Goal: Task Accomplishment & Management: Manage account settings

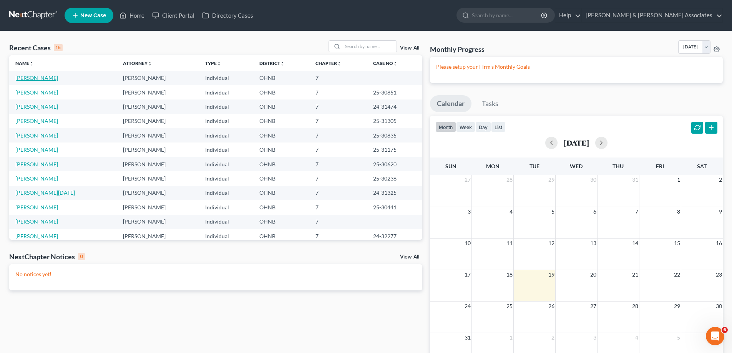
click at [28, 80] on link "[PERSON_NAME]" at bounding box center [36, 78] width 43 height 7
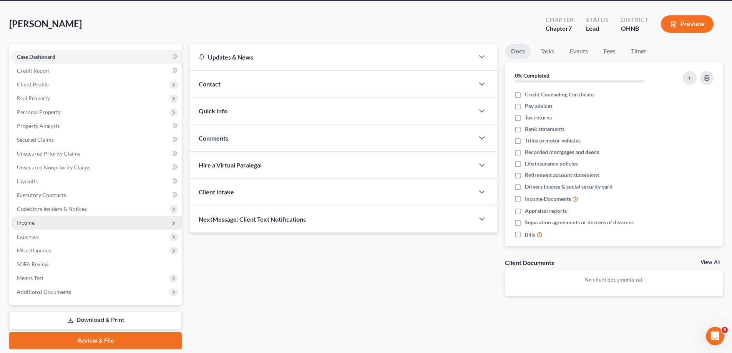
scroll to position [17, 0]
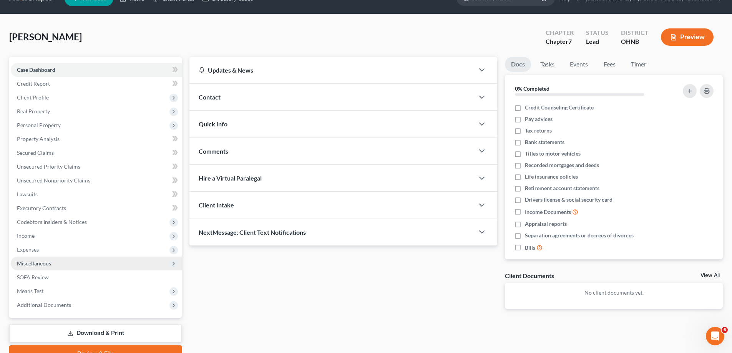
click at [63, 266] on span "Miscellaneous" at bounding box center [96, 264] width 171 height 14
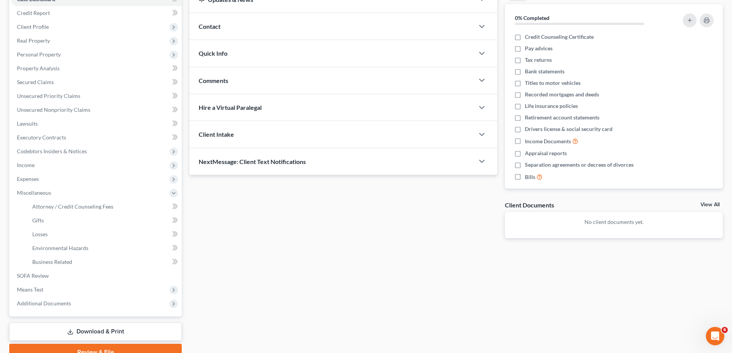
scroll to position [124, 0]
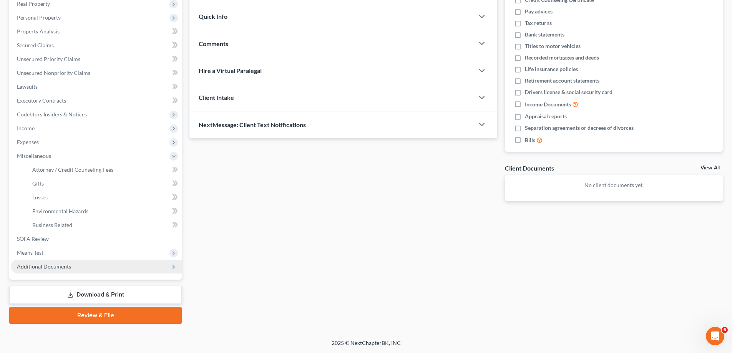
click at [81, 263] on span "Additional Documents" at bounding box center [96, 267] width 171 height 14
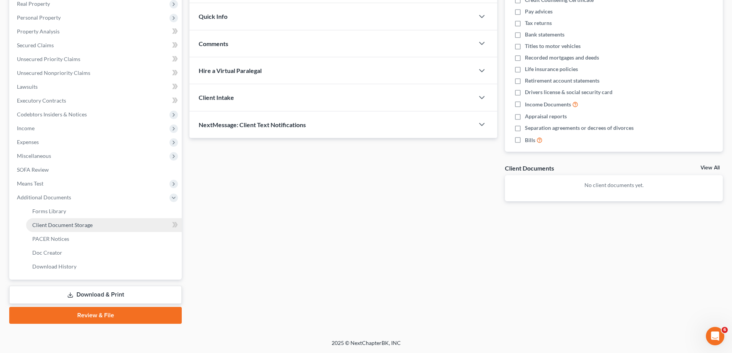
click at [82, 225] on span "Client Document Storage" at bounding box center [62, 225] width 60 height 7
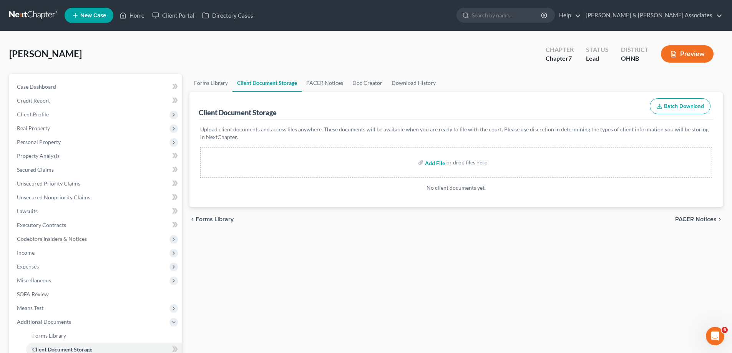
click at [431, 162] on input "file" at bounding box center [434, 163] width 18 height 14
type input "C:\fakepath\20250819_CC_Erika White.pdf"
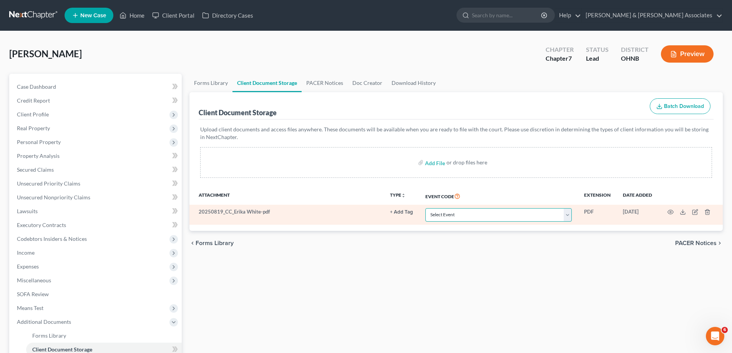
click at [504, 211] on select "Select Event 20 Largest Unsecured Creditors Amended List of Creditors (Fee) Ame…" at bounding box center [498, 214] width 146 height 13
select select "5"
click at [425, 208] on select "Select Event 20 Largest Unsecured Creditors Amended List of Creditors (Fee) Ame…" at bounding box center [498, 214] width 146 height 13
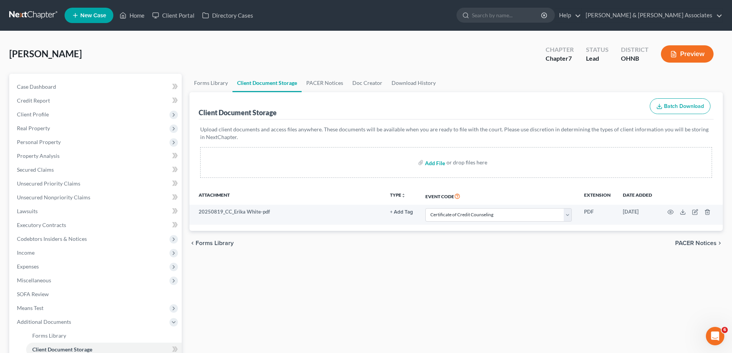
click at [440, 161] on input "file" at bounding box center [434, 163] width 18 height 14
type input "C:\fakepath\20250819_Pay_Erika White.pdf"
select select "5"
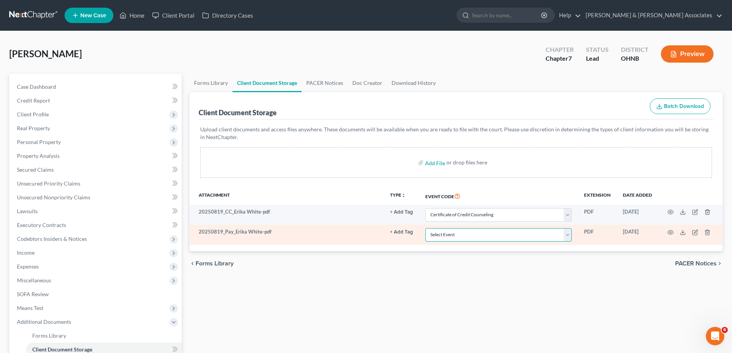
click at [467, 236] on select "Select Event 20 Largest Unsecured Creditors Amended List of Creditors (Fee) Ame…" at bounding box center [498, 234] width 146 height 13
select select "20"
click at [425, 228] on select "Select Event 20 Largest Unsecured Creditors Amended List of Creditors (Fee) Ame…" at bounding box center [498, 234] width 146 height 13
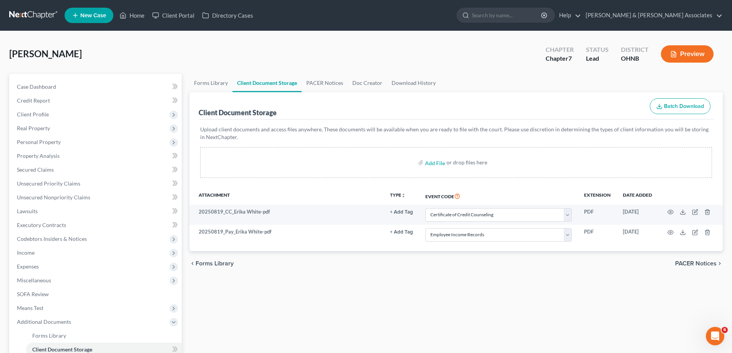
drag, startPoint x: 403, startPoint y: 280, endPoint x: 401, endPoint y: 268, distance: 12.8
click at [403, 280] on div "Forms Library Client Document Storage PACER Notices Doc Creator Download Histor…" at bounding box center [455, 261] width 541 height 374
